Goal: Browse casually

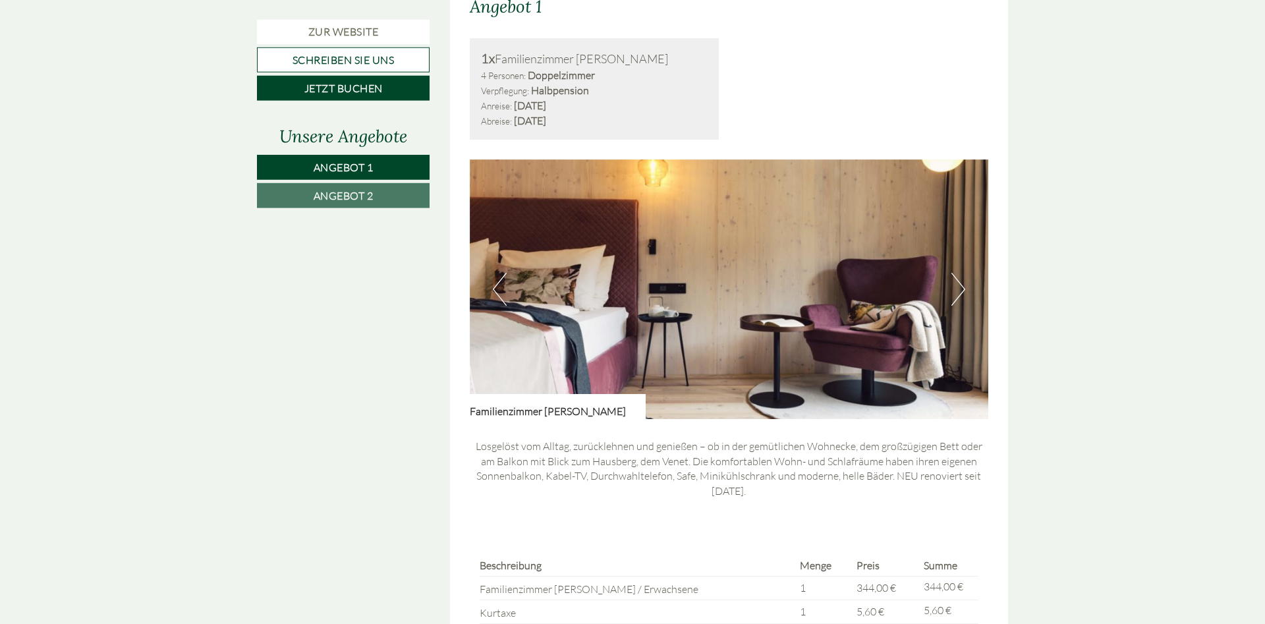
scroll to position [1075, 0]
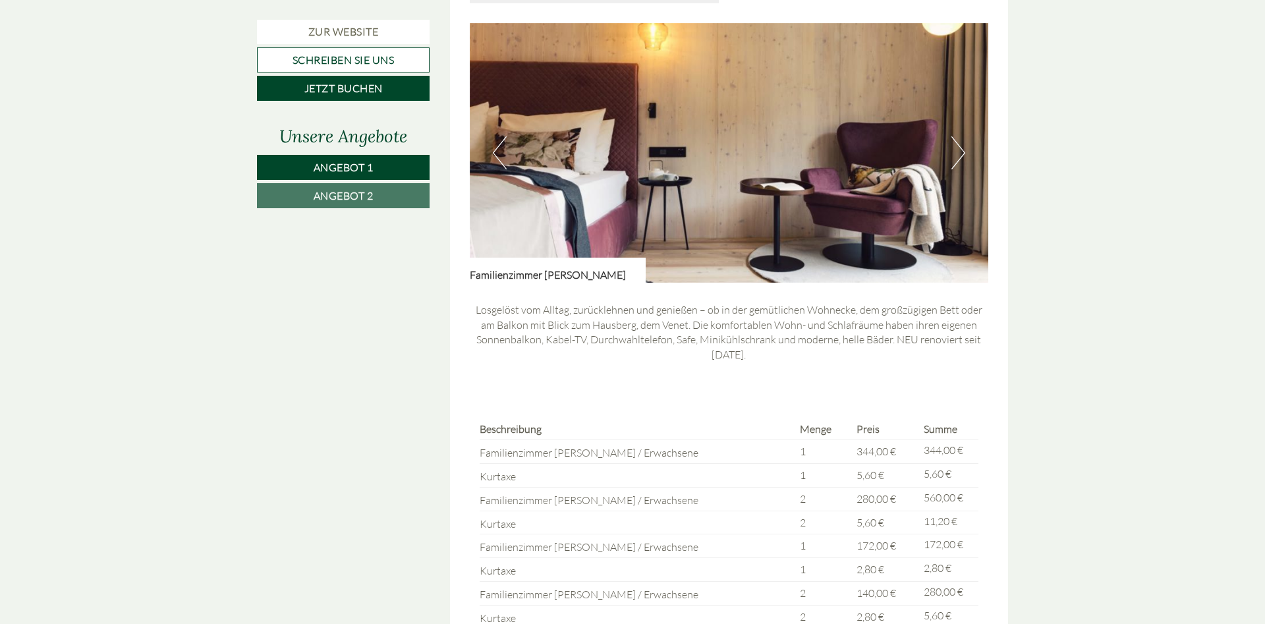
click at [966, 152] on img at bounding box center [729, 153] width 519 height 260
click at [961, 157] on button "Next" at bounding box center [958, 152] width 14 height 33
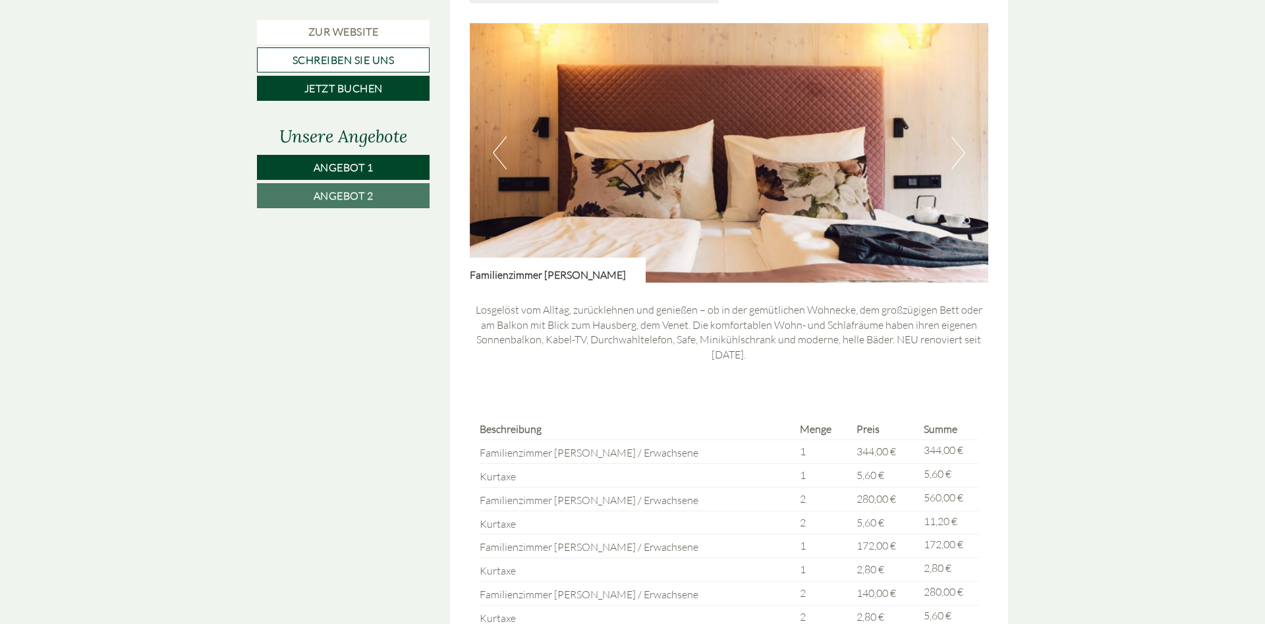
click at [961, 157] on button "Next" at bounding box center [958, 152] width 14 height 33
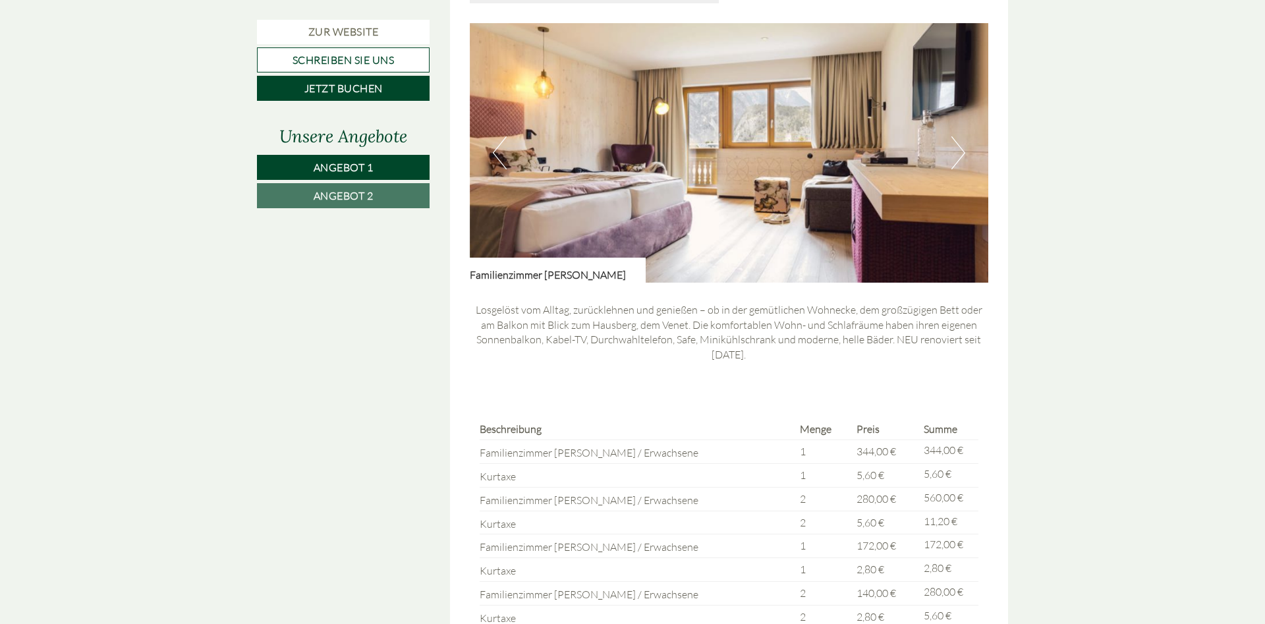
click at [961, 157] on button "Next" at bounding box center [958, 152] width 14 height 33
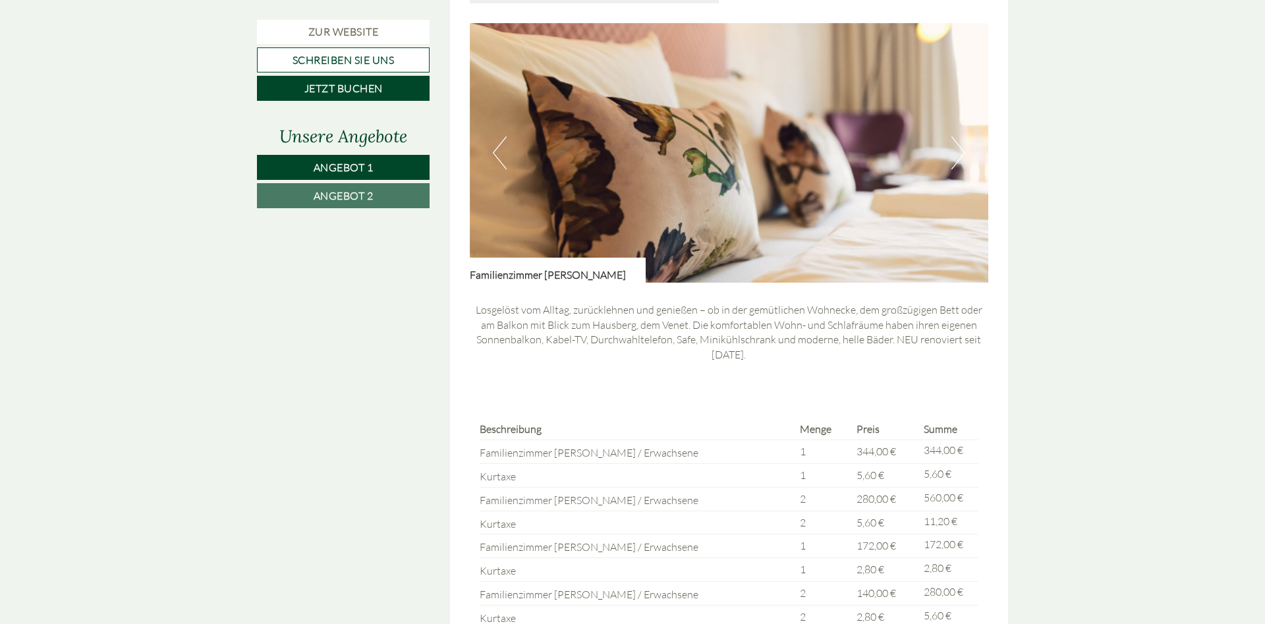
click at [961, 157] on button "Next" at bounding box center [958, 152] width 14 height 33
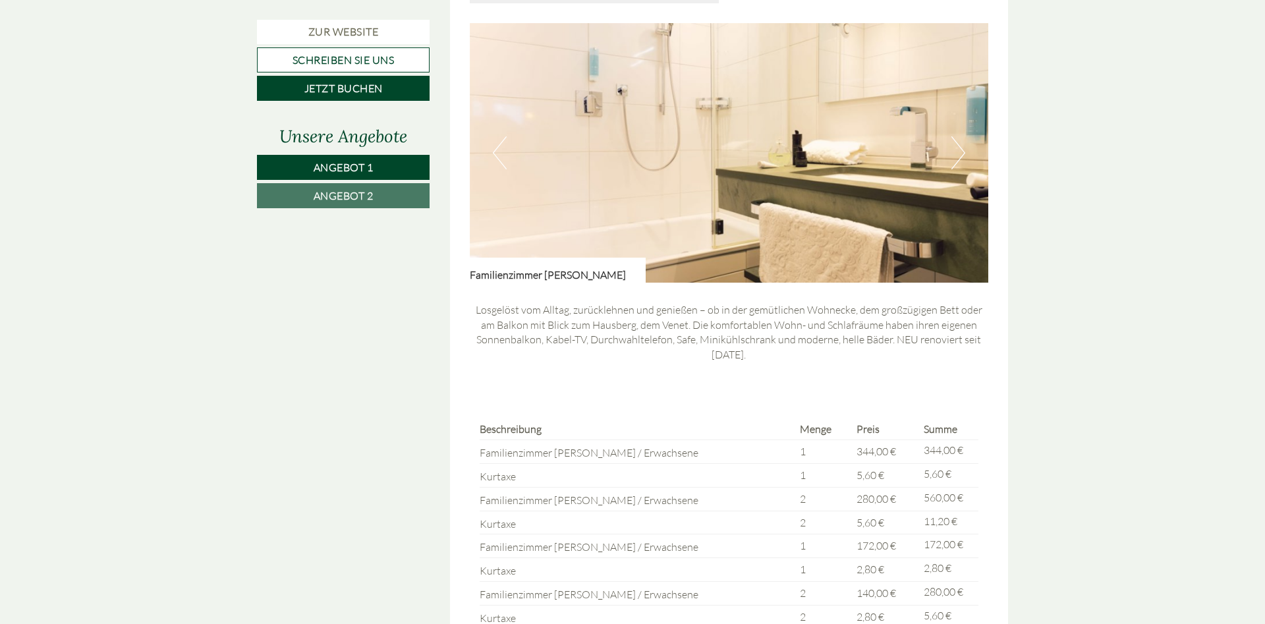
click at [961, 157] on button "Next" at bounding box center [958, 152] width 14 height 33
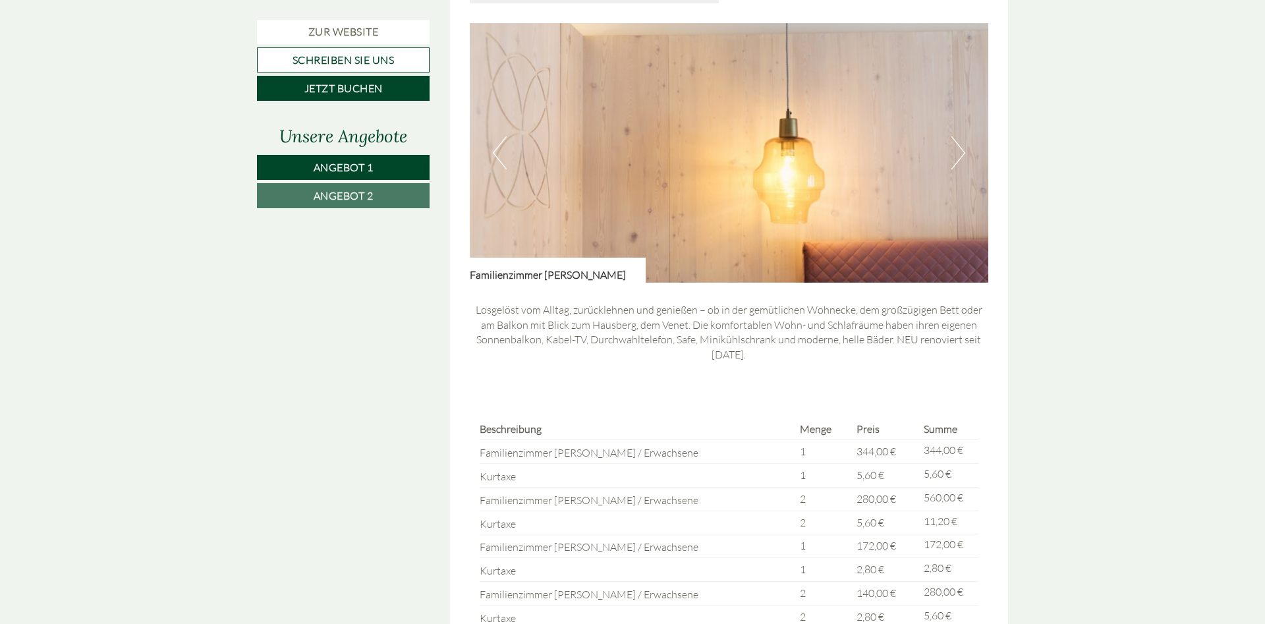
click at [961, 157] on button "Next" at bounding box center [958, 152] width 14 height 33
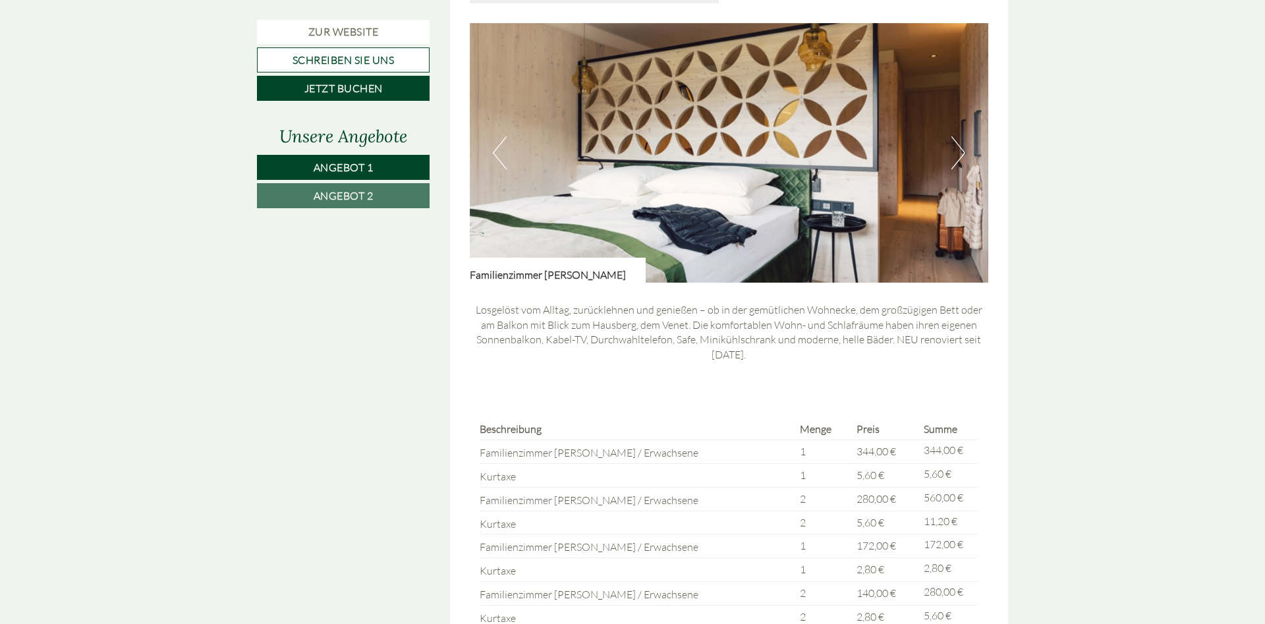
click at [961, 157] on button "Next" at bounding box center [958, 152] width 14 height 33
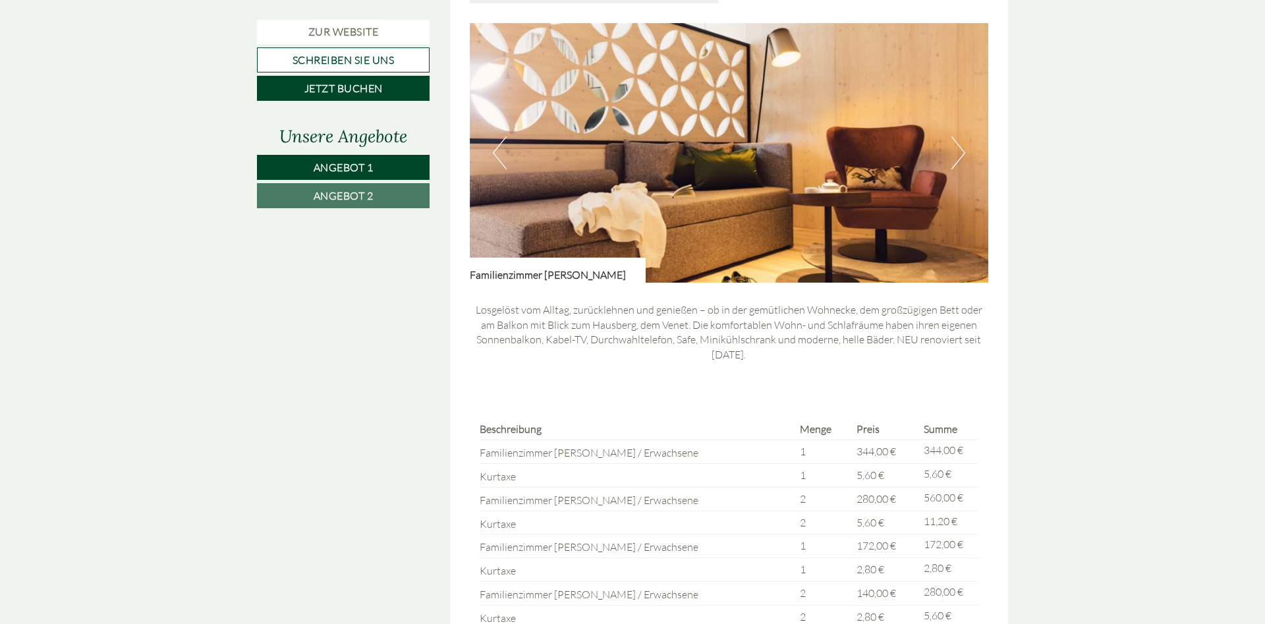
click at [961, 157] on button "Next" at bounding box center [958, 152] width 14 height 33
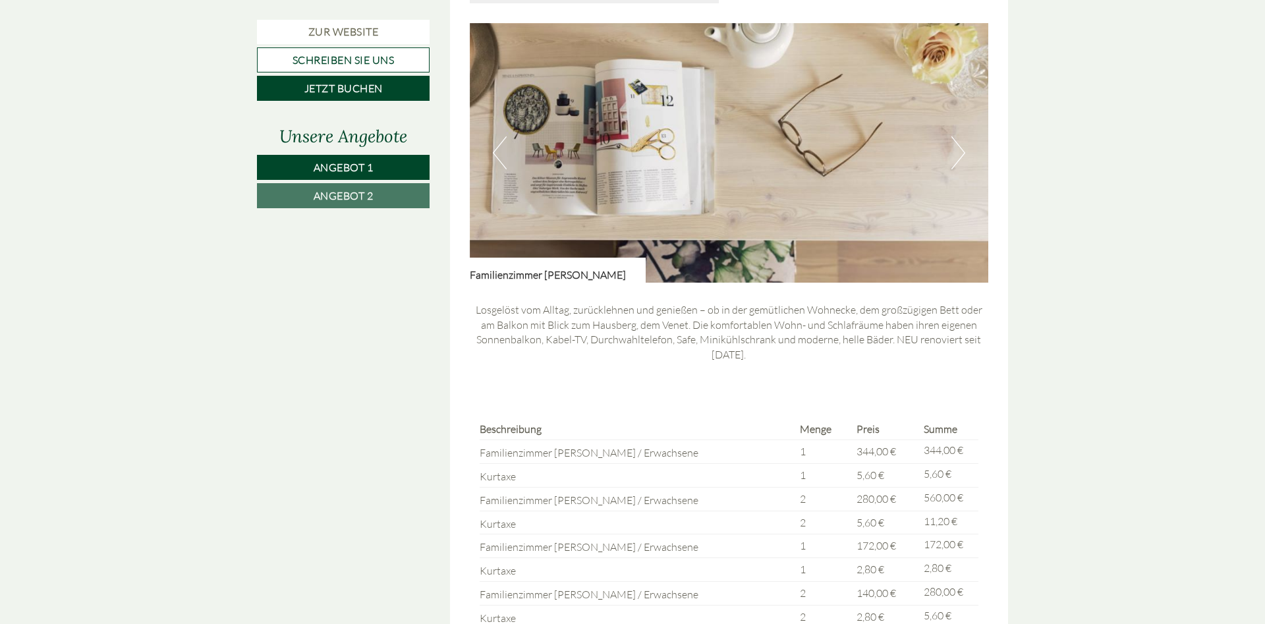
click at [961, 157] on button "Next" at bounding box center [958, 152] width 14 height 33
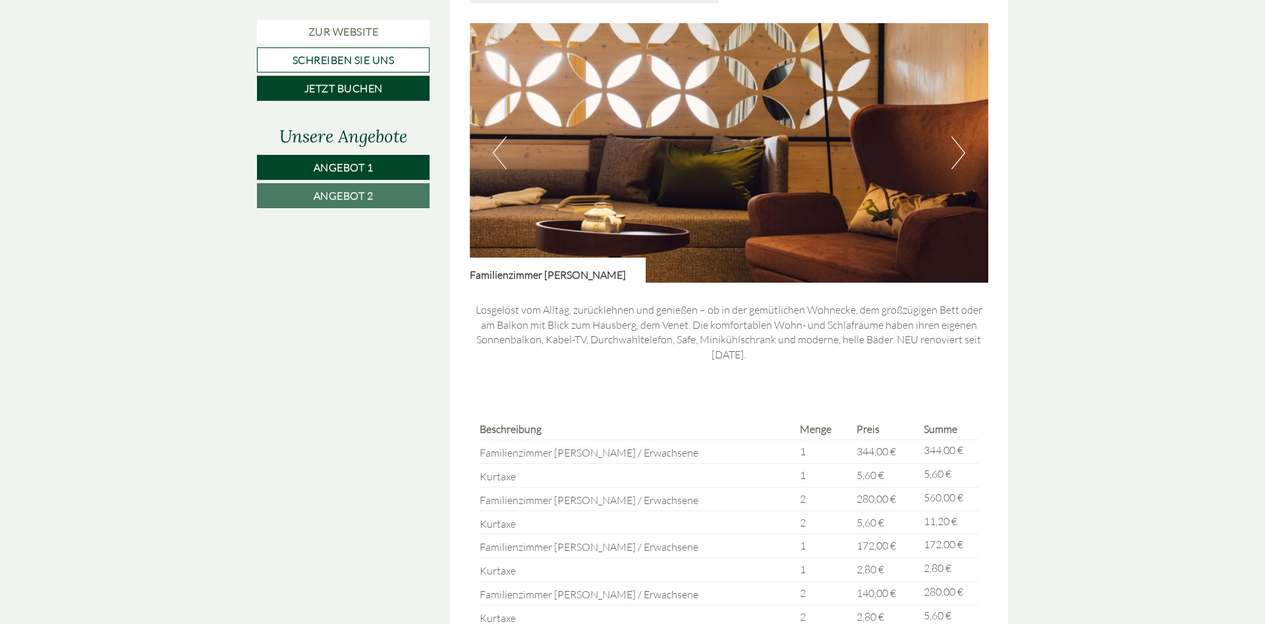
click at [961, 157] on button "Next" at bounding box center [958, 152] width 14 height 33
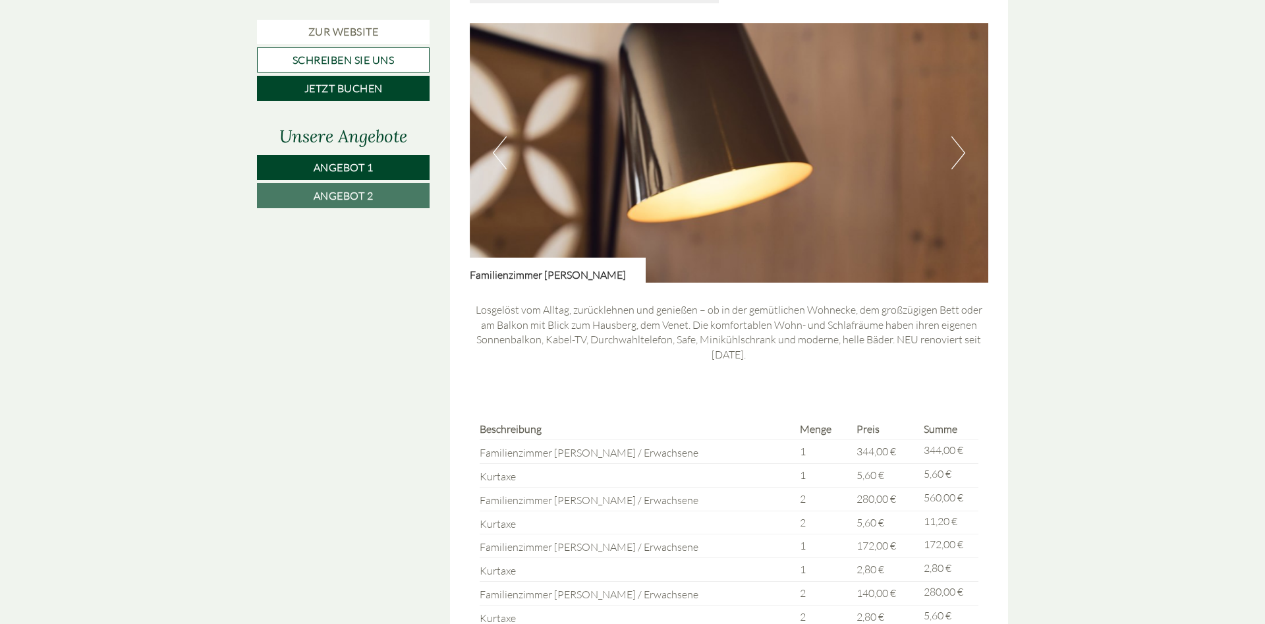
click at [961, 157] on button "Next" at bounding box center [958, 152] width 14 height 33
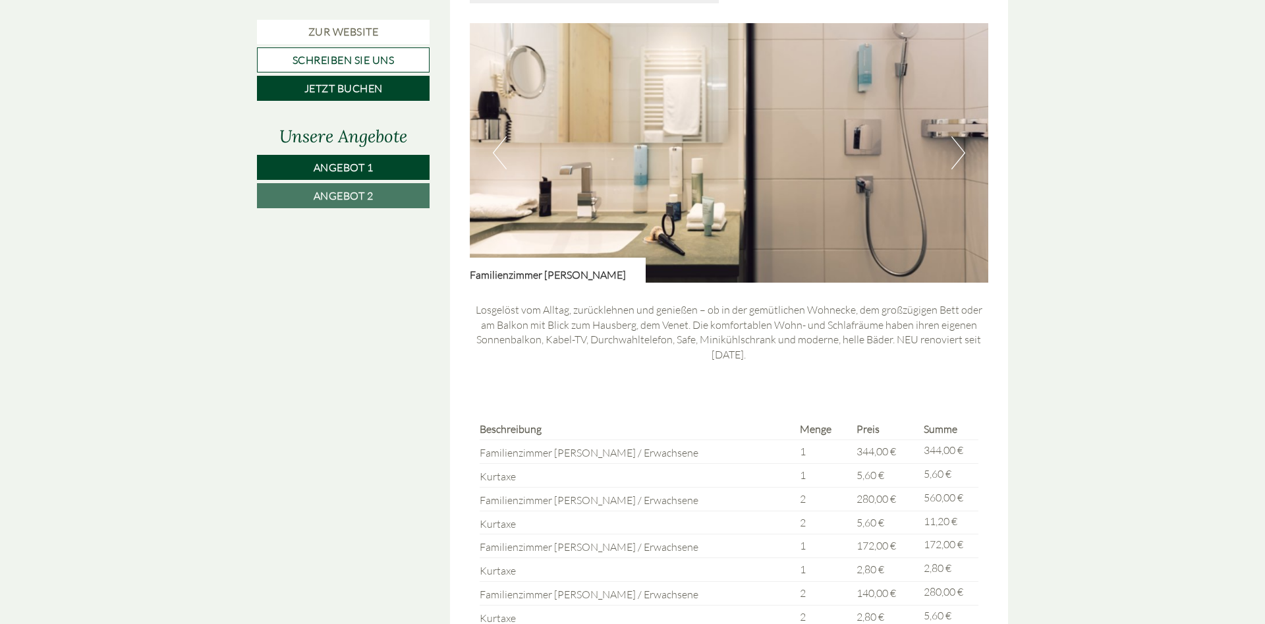
click at [961, 157] on button "Next" at bounding box center [958, 152] width 14 height 33
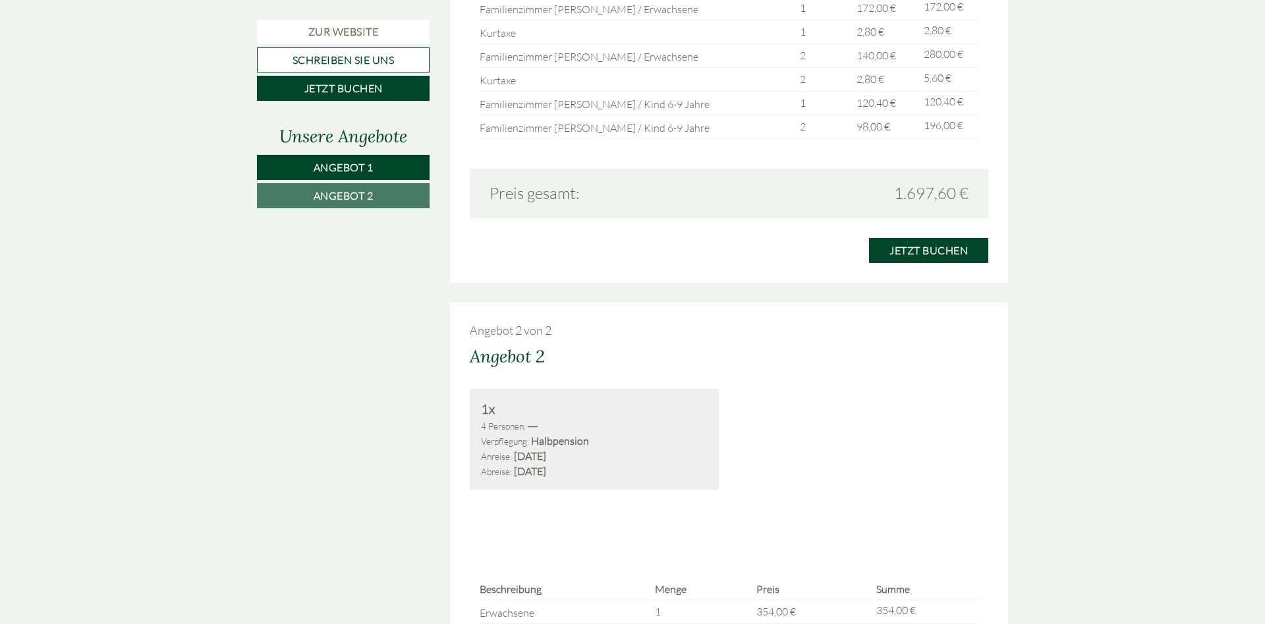
scroll to position [1344, 0]
